Goal: Communication & Community: Answer question/provide support

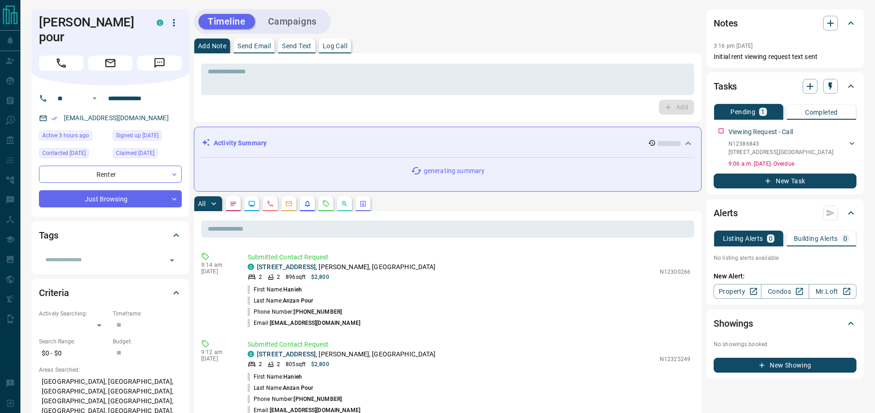
click at [294, 46] on p "Send Text" at bounding box center [297, 46] width 30 height 6
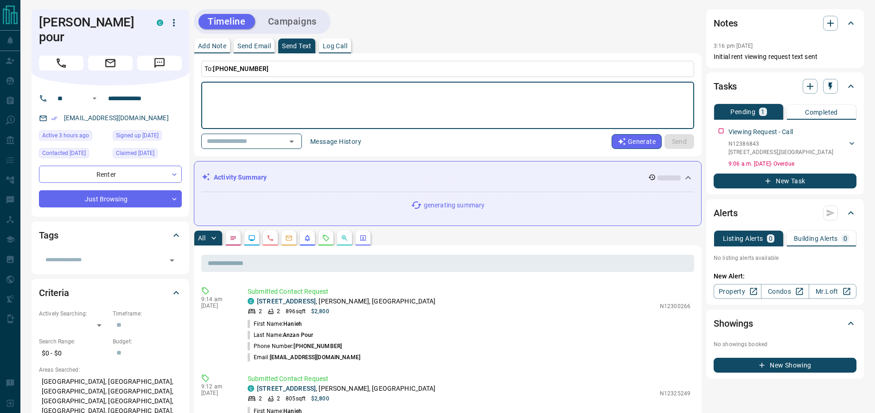
click at [294, 46] on p "Send Text" at bounding box center [297, 46] width 30 height 6
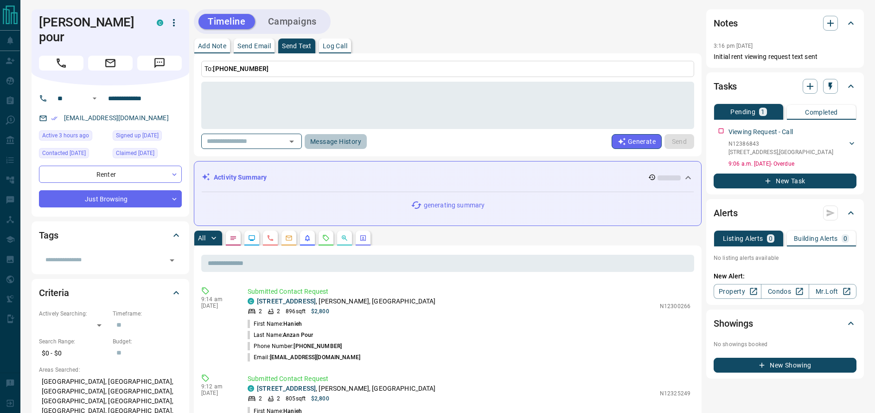
click at [352, 142] on button "Message History" at bounding box center [336, 141] width 62 height 15
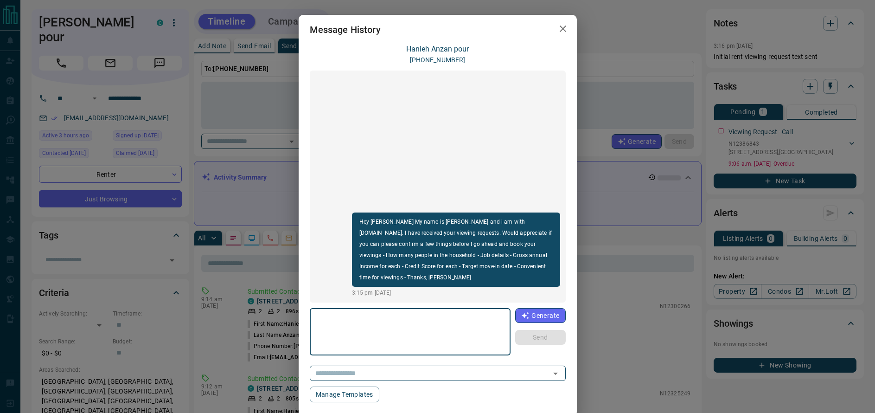
click at [384, 330] on textarea at bounding box center [410, 331] width 188 height 39
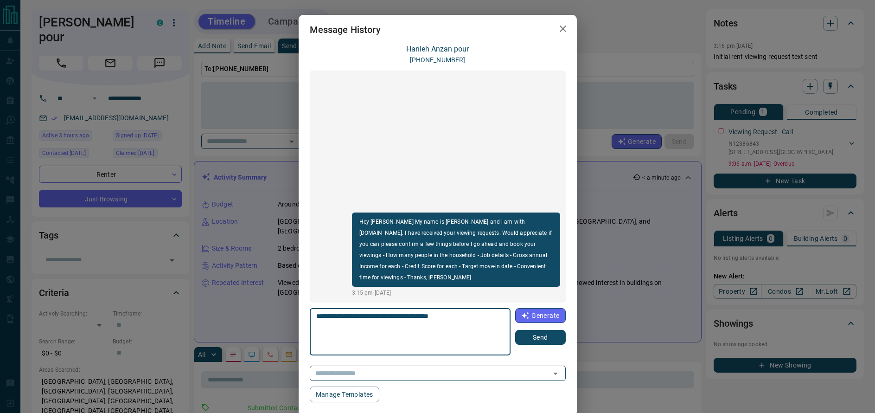
type textarea "**********"
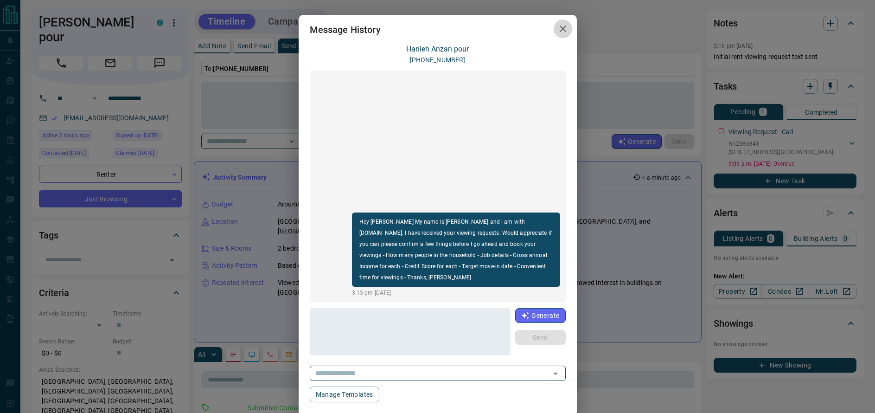
click at [566, 24] on icon "button" at bounding box center [563, 28] width 11 height 11
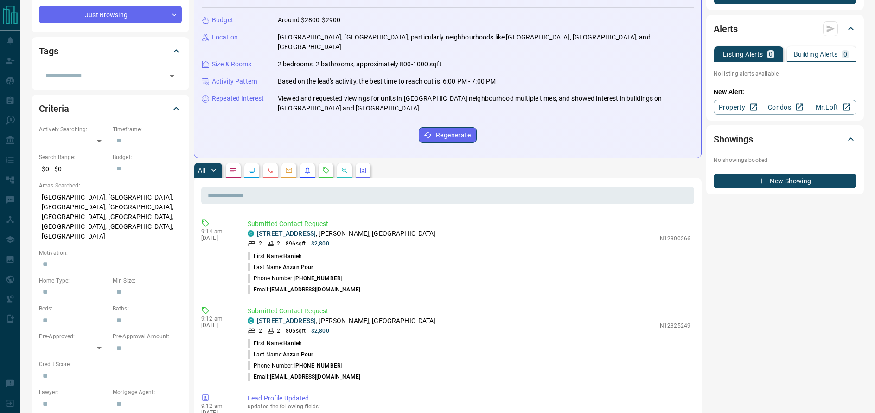
scroll to position [6, 0]
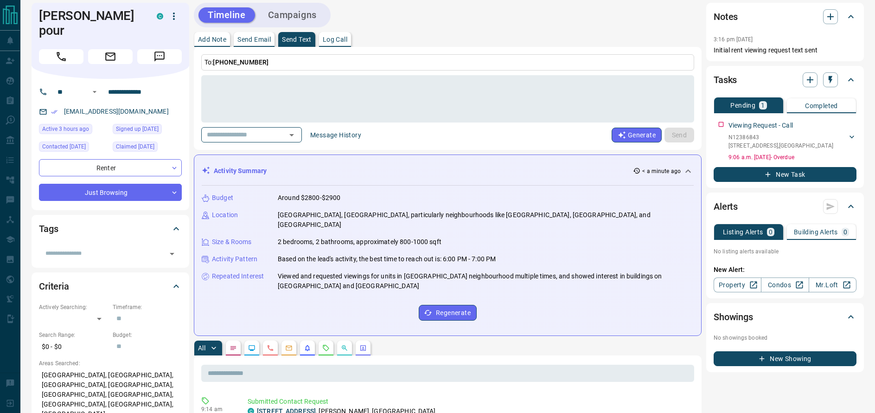
click at [347, 141] on button "Message History" at bounding box center [336, 135] width 62 height 15
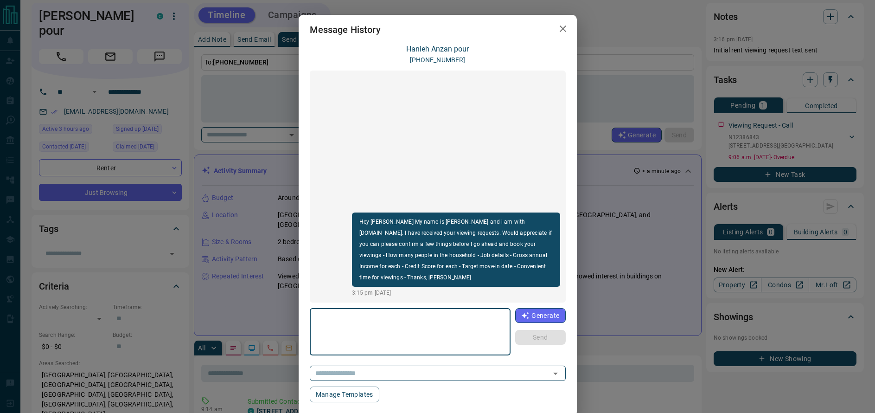
click at [444, 328] on textarea at bounding box center [410, 331] width 188 height 39
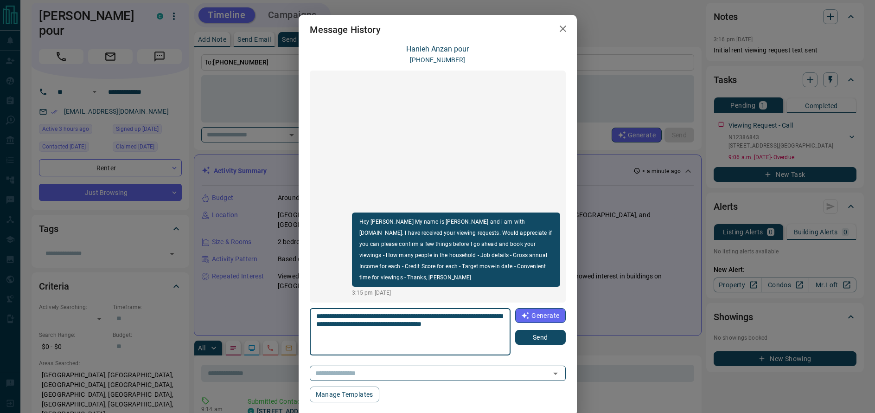
type textarea "**********"
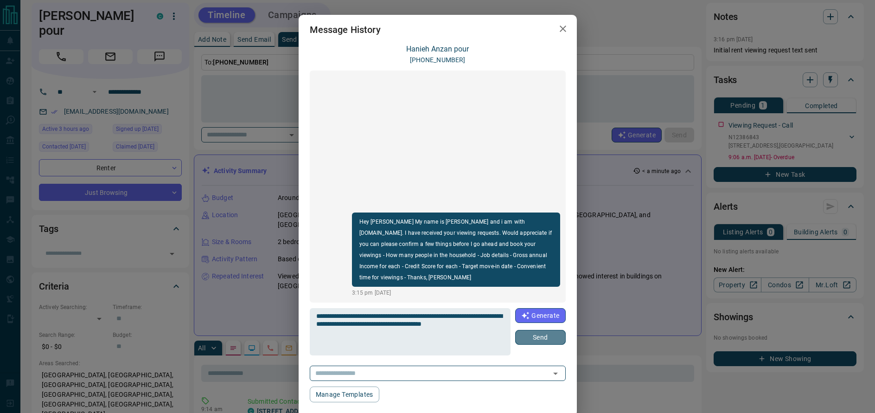
click at [536, 333] on button "Send" at bounding box center [540, 337] width 50 height 15
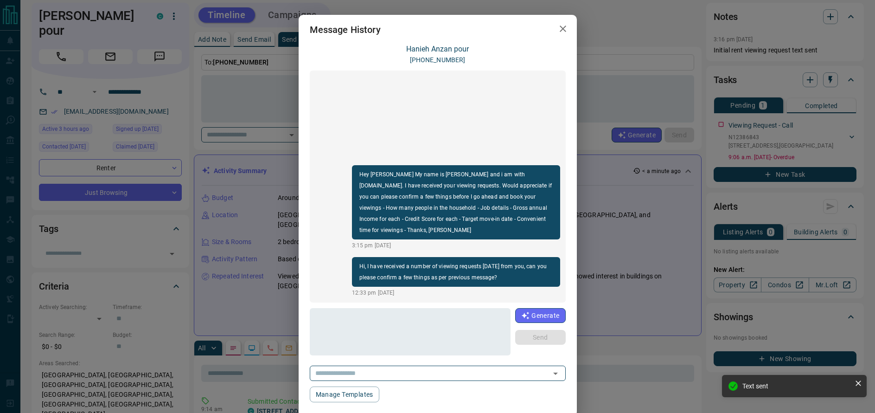
click at [563, 27] on icon "button" at bounding box center [563, 28] width 11 height 11
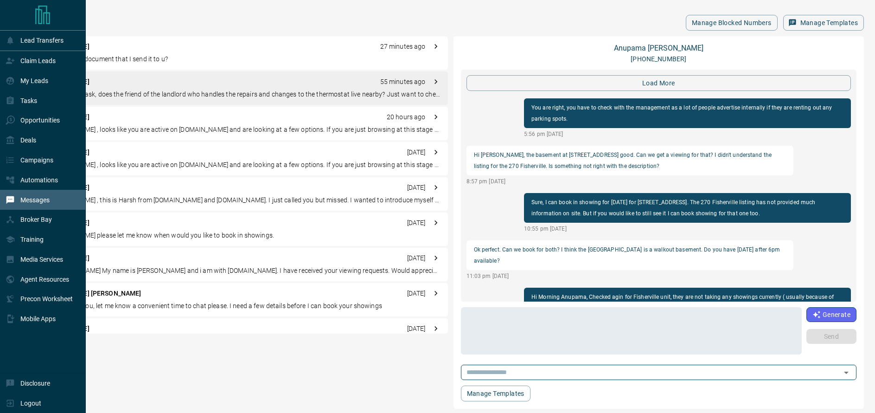
scroll to position [1036, 0]
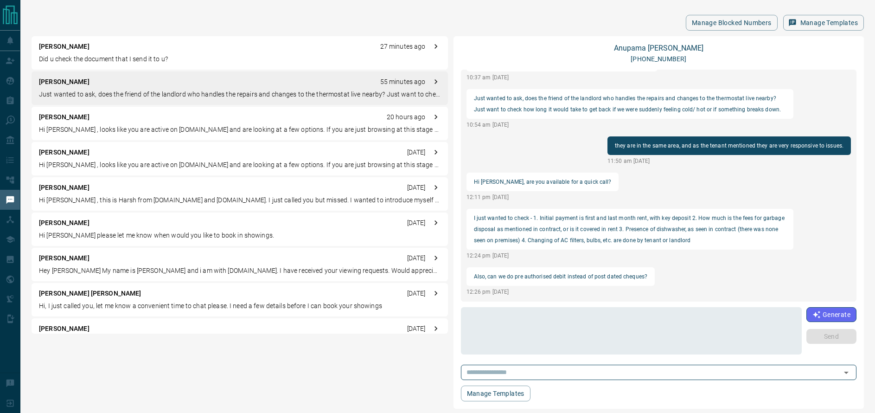
click at [97, 77] on div "[PERSON_NAME] 55 minutes ago Just wanted to ask, does the friend of the landlor…" at bounding box center [240, 87] width 417 height 33
click at [685, 48] on link "[PERSON_NAME]" at bounding box center [659, 48] width 90 height 9
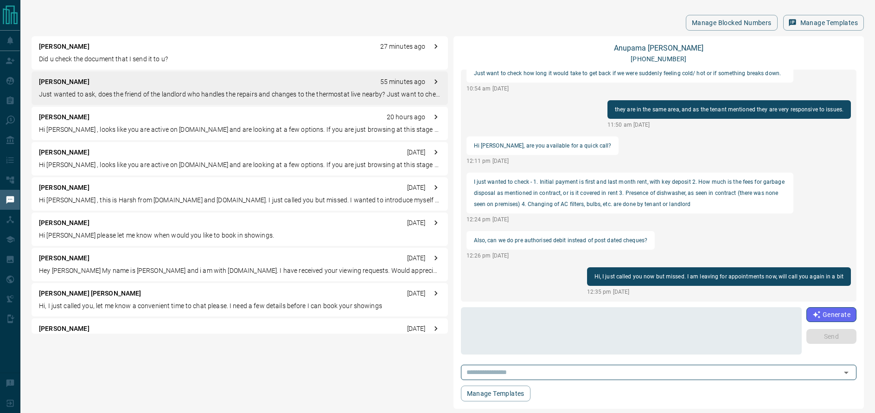
click at [155, 59] on p "Did u check the document that I send it to u?" at bounding box center [240, 59] width 402 height 10
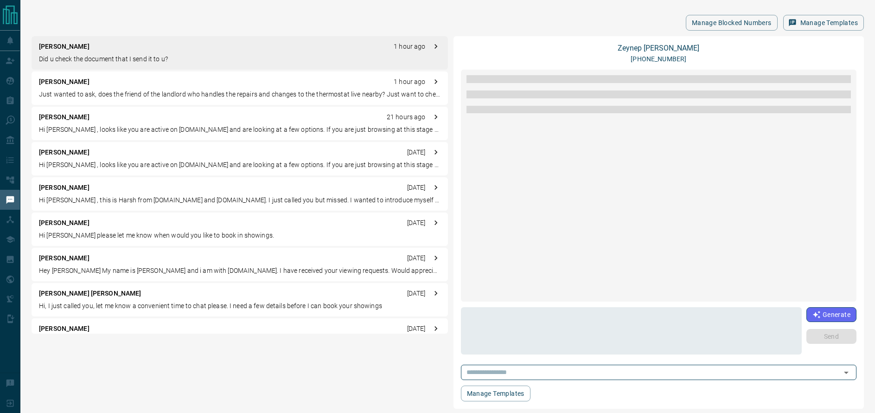
scroll to position [0, 0]
click at [150, 83] on div "[PERSON_NAME] 1 hour ago" at bounding box center [240, 82] width 402 height 10
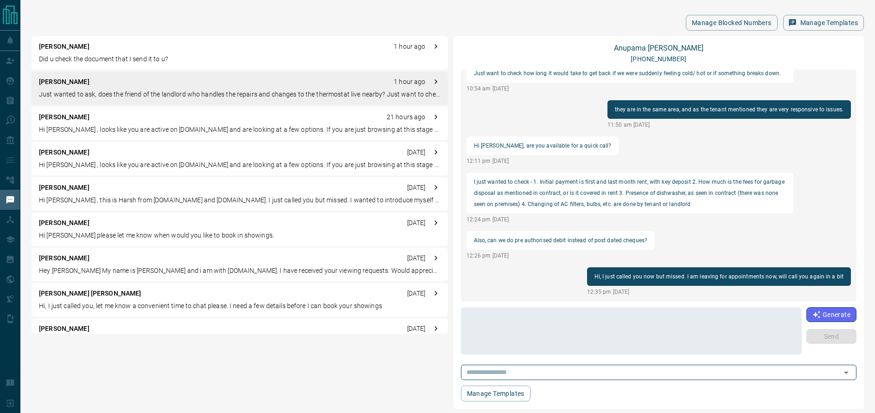
scroll to position [1014, 0]
